Goal: Task Accomplishment & Management: Complete application form

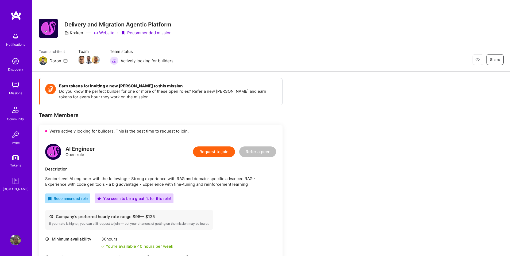
click at [17, 88] on img at bounding box center [15, 85] width 11 height 11
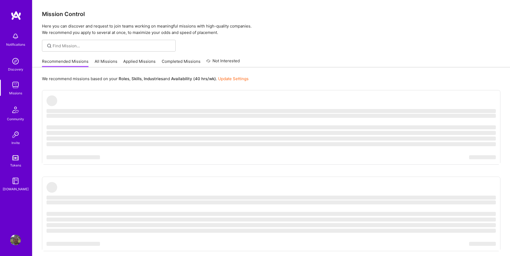
click at [147, 61] on link "Applied Missions" at bounding box center [139, 63] width 32 height 9
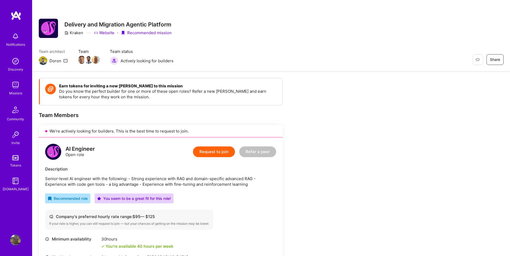
click at [212, 149] on button "Request to join" at bounding box center [214, 151] width 42 height 11
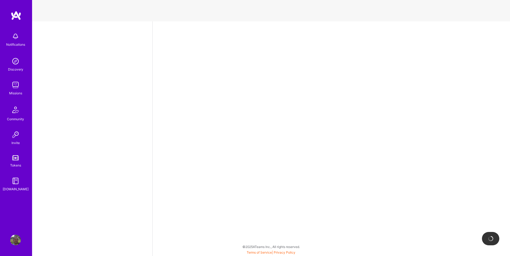
select select "US"
